Goal: Feedback & Contribution: Contribute content

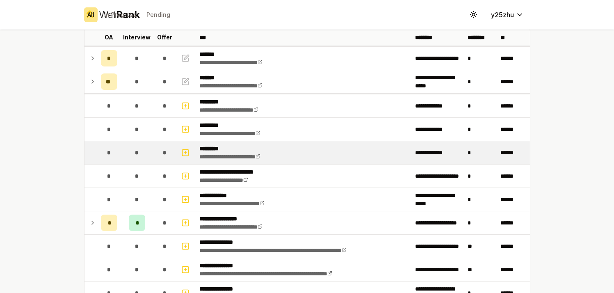
scroll to position [22, 0]
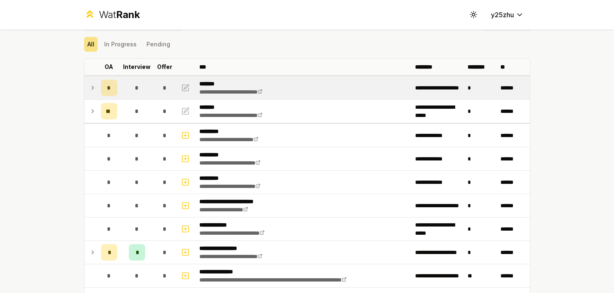
click at [89, 87] on icon at bounding box center [92, 88] width 7 height 10
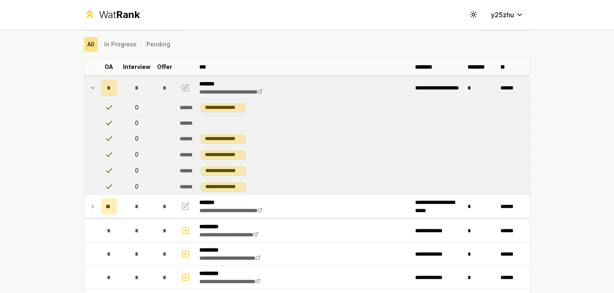
click at [91, 87] on icon at bounding box center [92, 88] width 3 height 2
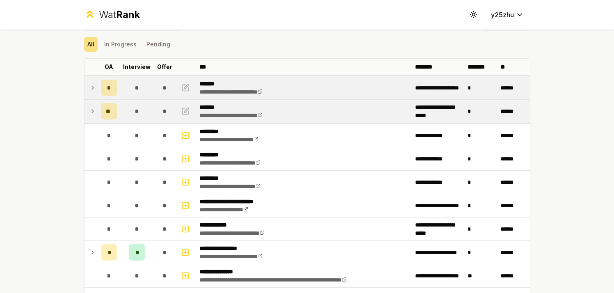
click at [90, 113] on icon at bounding box center [92, 111] width 7 height 10
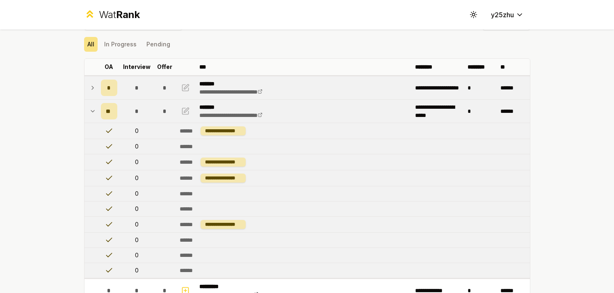
click at [89, 108] on icon at bounding box center [92, 111] width 7 height 10
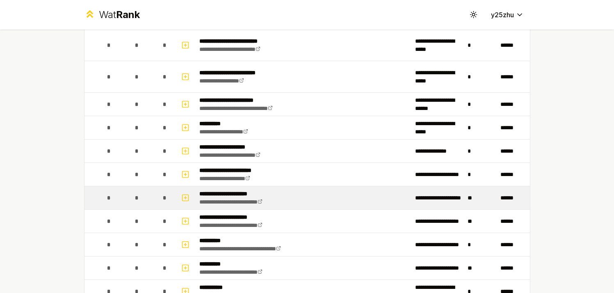
scroll to position [746, 0]
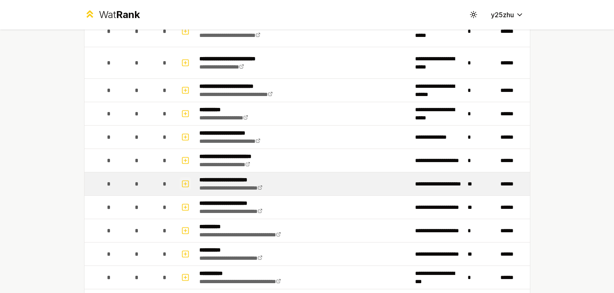
click at [184, 183] on icon "button" at bounding box center [185, 184] width 8 height 10
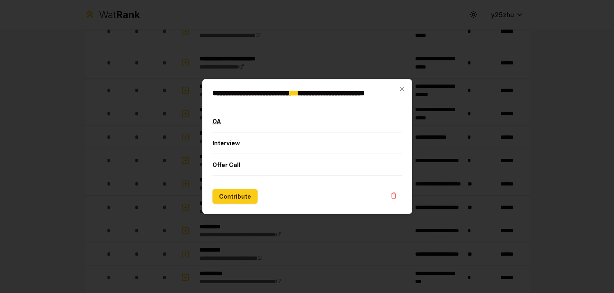
click at [224, 123] on button "OA" at bounding box center [306, 121] width 189 height 21
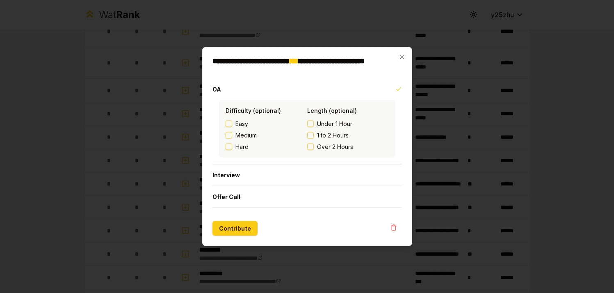
click at [313, 134] on button "1 to 2 Hours" at bounding box center [310, 135] width 7 height 7
click at [238, 228] on button "Contribute" at bounding box center [234, 228] width 45 height 15
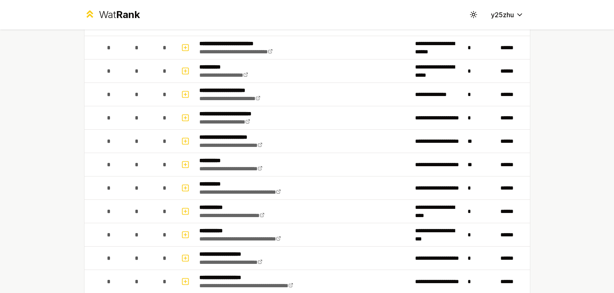
scroll to position [819, 0]
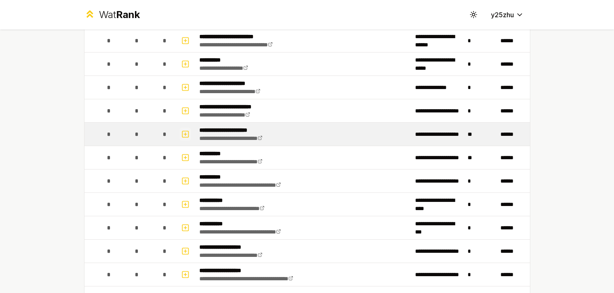
click at [182, 132] on rect "button" at bounding box center [185, 134] width 6 height 6
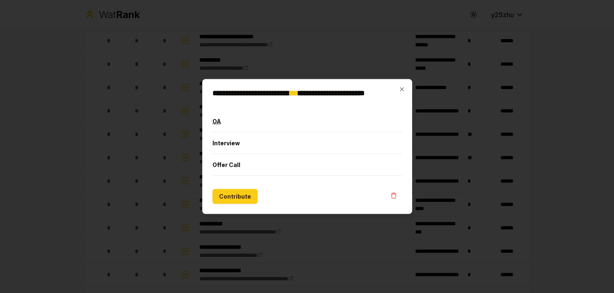
click at [220, 122] on button "OA" at bounding box center [306, 121] width 189 height 21
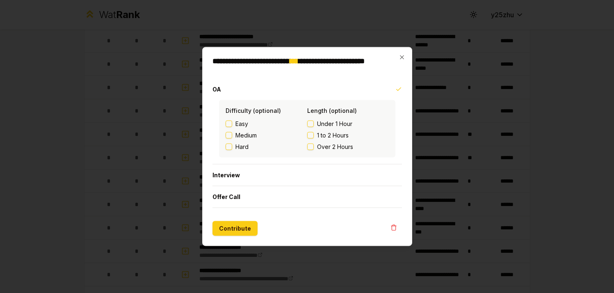
click at [313, 135] on button "1 to 2 Hours" at bounding box center [310, 135] width 7 height 7
click at [241, 227] on button "Contribute" at bounding box center [234, 228] width 45 height 15
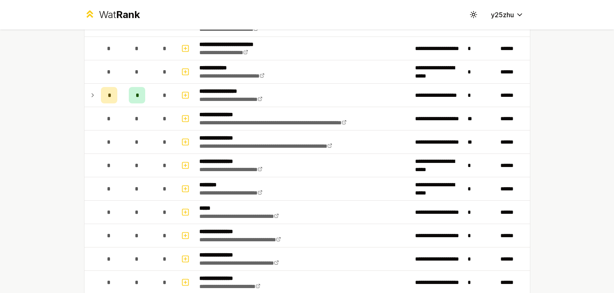
scroll to position [38, 0]
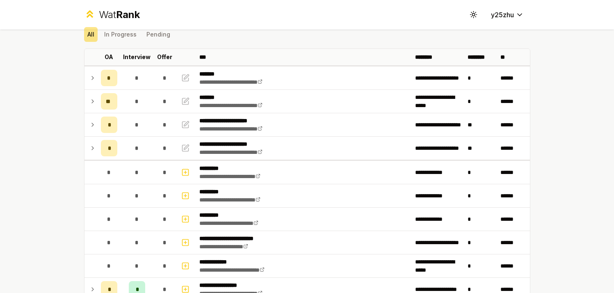
scroll to position [27, 0]
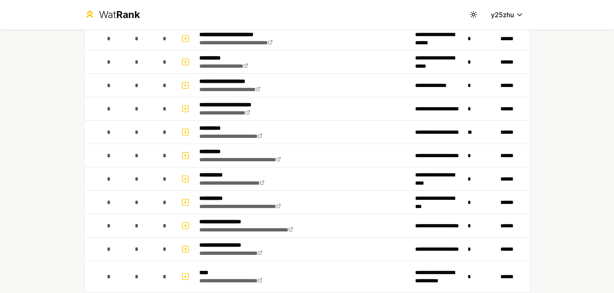
scroll to position [918, 0]
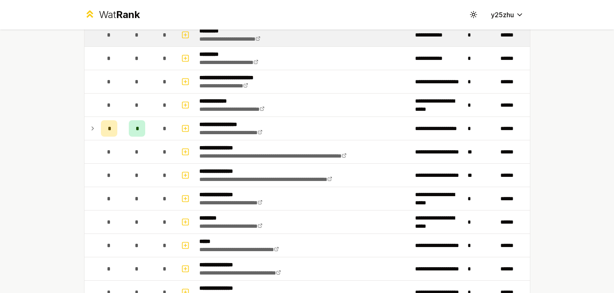
scroll to position [219, 0]
